Goal: Task Accomplishment & Management: Manage account settings

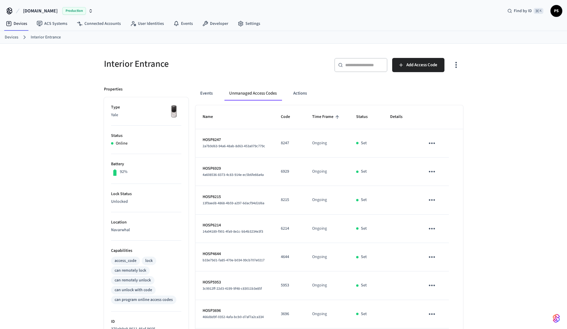
scroll to position [114, 0]
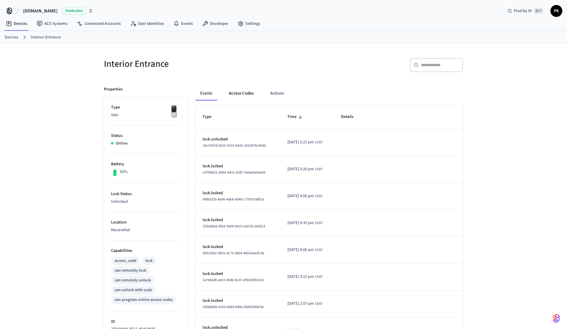
click at [237, 92] on button "Access Codes" at bounding box center [241, 93] width 34 height 14
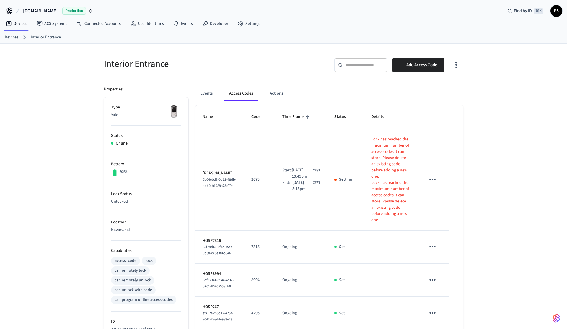
click at [464, 65] on div "Interior Entrance ​ ​ Add Access Code Properties Type Yale Status Online Batter…" at bounding box center [283, 287] width 368 height 472
click at [458, 65] on icon "button" at bounding box center [455, 64] width 9 height 9
click at [444, 84] on li "Show unmanaged access codes on device" at bounding box center [417, 89] width 83 height 16
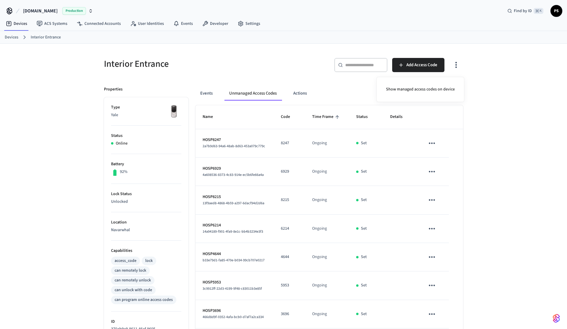
click at [481, 117] on div at bounding box center [283, 164] width 567 height 329
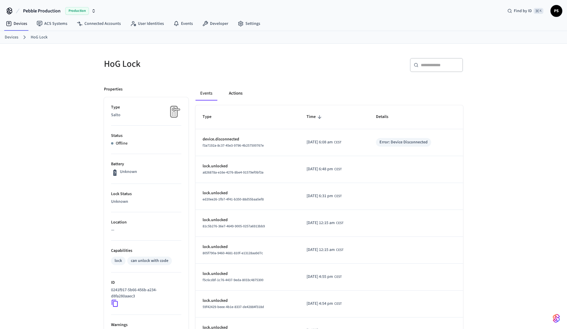
click at [240, 93] on button "Actions" at bounding box center [235, 93] width 23 height 14
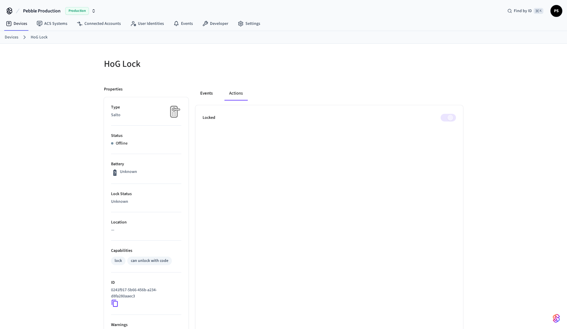
click at [209, 94] on button "Events" at bounding box center [206, 93] width 22 height 14
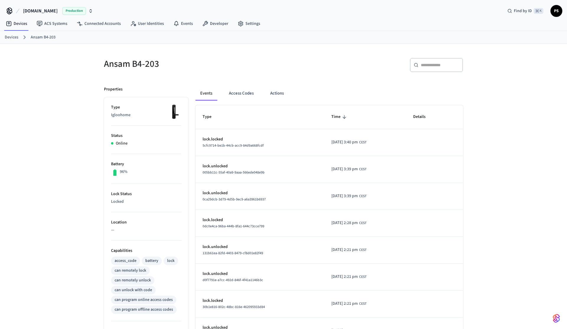
scroll to position [119, 0]
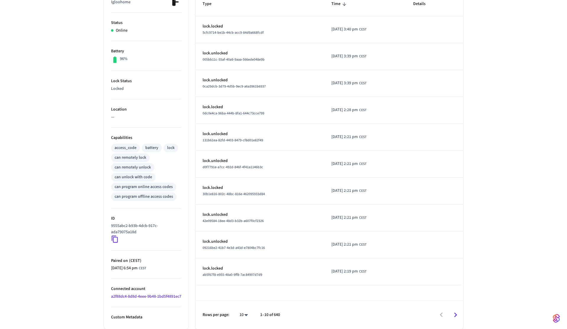
click at [115, 235] on icon at bounding box center [115, 239] width 8 height 8
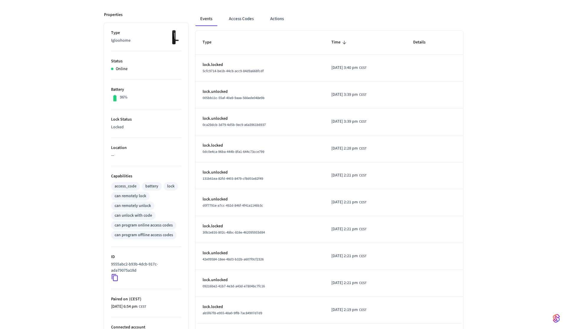
scroll to position [58, 0]
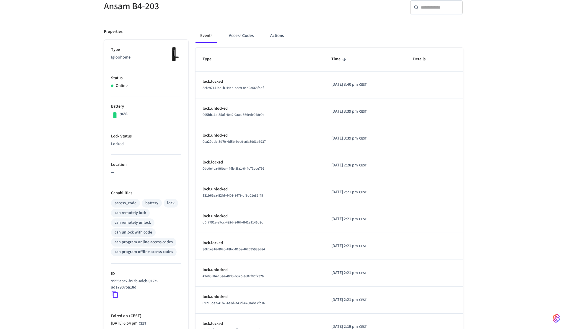
click at [238, 26] on div "Events Access Codes Actions Type Time Details lock.locked 5cfc9714-be1b-44cb-ac…" at bounding box center [325, 203] width 275 height 362
click at [238, 39] on button "Access Codes" at bounding box center [241, 36] width 34 height 14
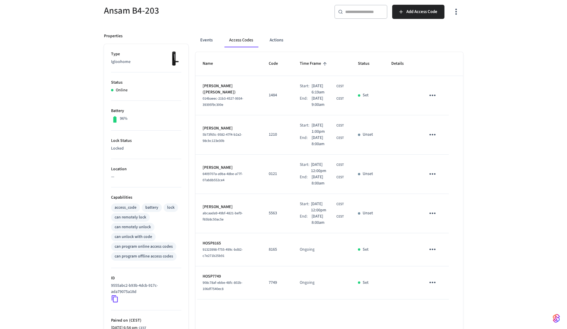
scroll to position [54, 0]
